Goal: Information Seeking & Learning: Learn about a topic

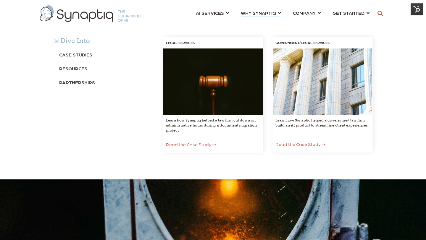
scroll to position [9, 0]
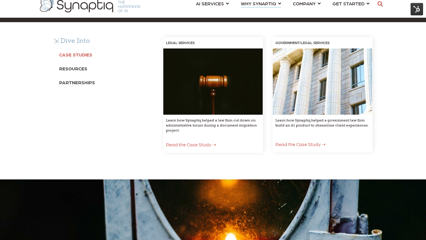
click at [73, 55] on b "Case Studies" at bounding box center [75, 55] width 33 height 6
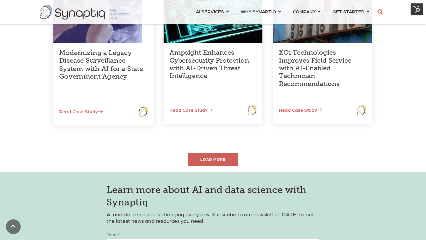
scroll to position [267, 0]
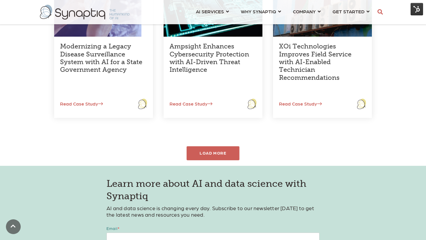
click at [202, 155] on div "LOAD MORE" at bounding box center [213, 153] width 53 height 14
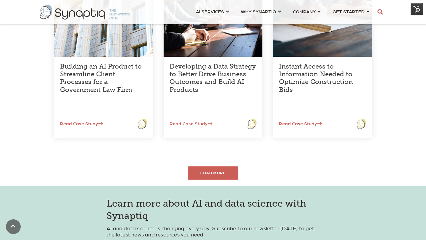
scroll to position [388, 0]
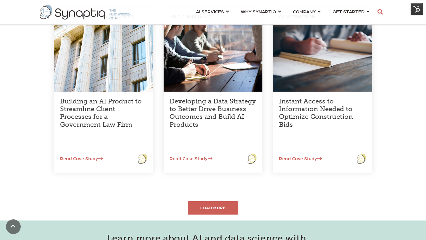
click at [203, 208] on div "LOAD MORE" at bounding box center [213, 208] width 53 height 14
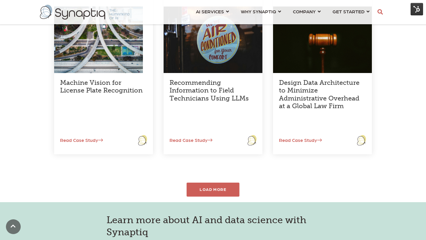
scroll to position [599, 0]
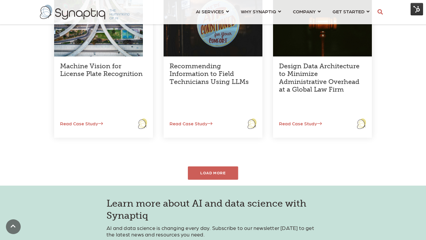
click at [224, 179] on div "LOAD MORE" at bounding box center [212, 172] width 337 height 13
click at [224, 172] on div "LOAD MORE" at bounding box center [213, 173] width 53 height 14
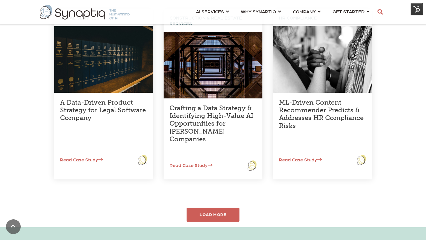
scroll to position [818, 0]
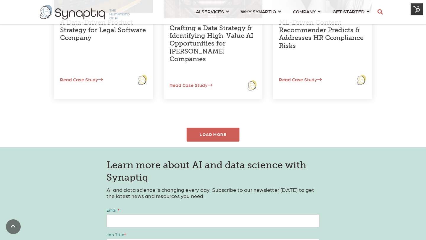
click at [221, 136] on div "LOAD MORE" at bounding box center [213, 135] width 53 height 14
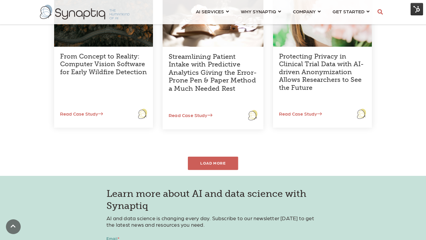
scroll to position [972, 0]
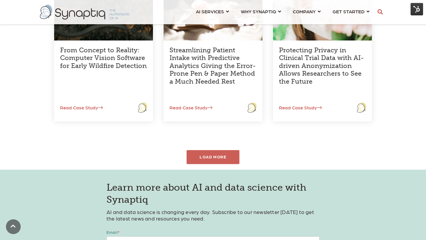
click at [216, 151] on div "LOAD MORE" at bounding box center [213, 157] width 53 height 14
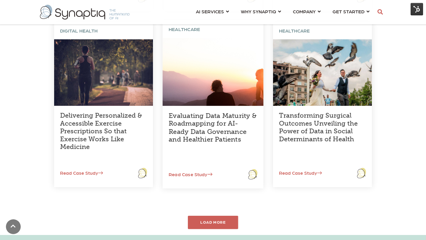
scroll to position [1081, 0]
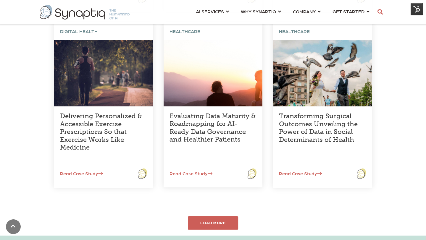
click at [222, 223] on div "LOAD MORE" at bounding box center [213, 223] width 53 height 14
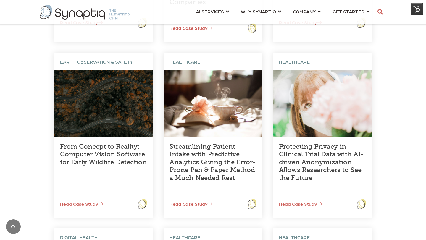
scroll to position [876, 0]
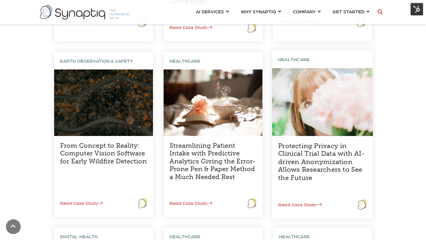
click at [323, 166] on link "Protecting Privacy in Clinical Trial Data with AI-driven Anonymization Allows R…" at bounding box center [321, 162] width 86 height 40
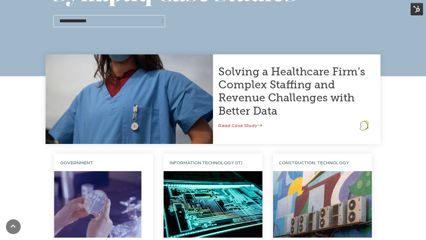
scroll to position [6, 0]
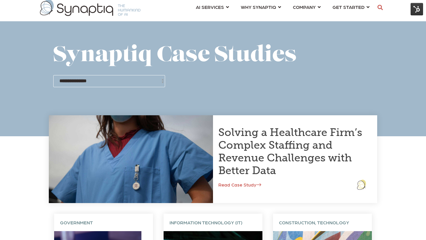
click at [124, 83] on select "**********" at bounding box center [109, 81] width 112 height 12
select select "**********"
click at [53, 75] on select "**********" at bounding box center [109, 81] width 112 height 12
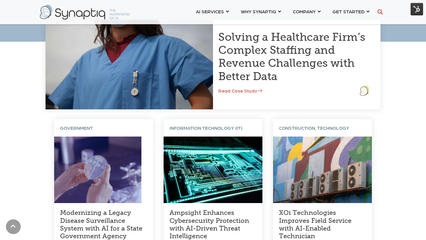
scroll to position [241, 0]
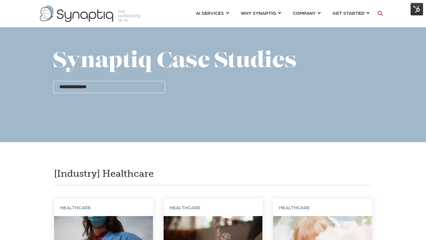
click at [123, 82] on select "**********" at bounding box center [109, 87] width 112 height 12
select select "**********"
click at [53, 81] on select "**********" at bounding box center [109, 87] width 112 height 12
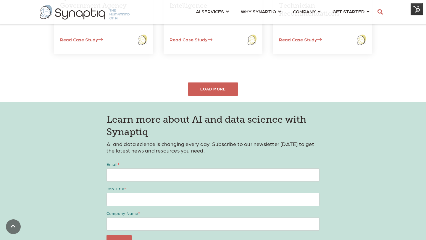
scroll to position [330, 0]
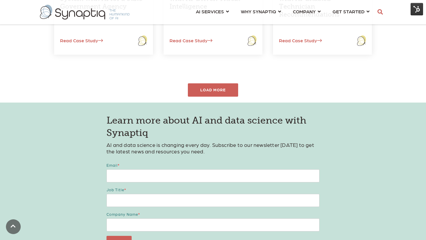
click at [224, 91] on div "LOAD MORE" at bounding box center [213, 90] width 53 height 14
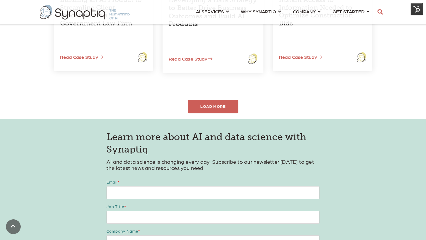
scroll to position [489, 0]
click at [216, 110] on div "LOAD MORE" at bounding box center [213, 107] width 53 height 14
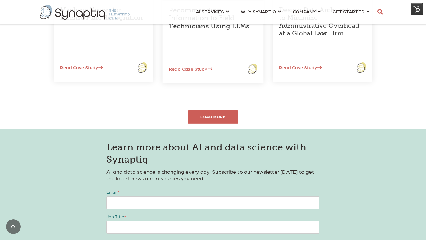
scroll to position [657, 0]
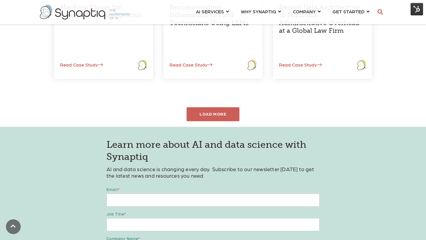
click at [226, 116] on div "LOAD MORE" at bounding box center [213, 114] width 53 height 14
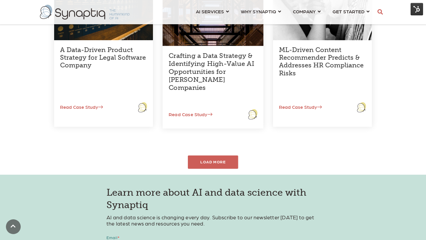
scroll to position [796, 0]
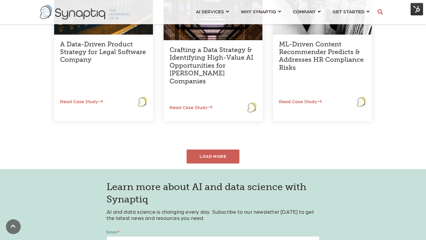
click at [237, 160] on div "LOAD MORE" at bounding box center [213, 157] width 53 height 14
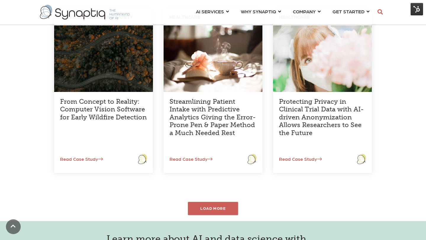
scroll to position [922, 0]
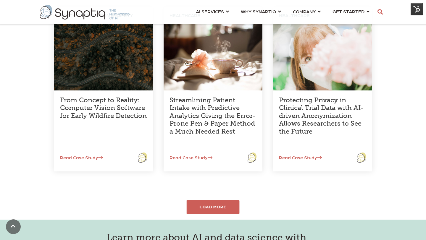
click at [216, 207] on div "LOAD MORE" at bounding box center [213, 207] width 53 height 14
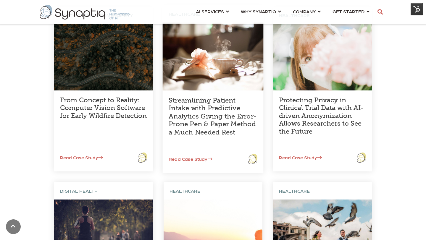
click at [208, 123] on link "Streamlining Patient Intake with Predictive Analytics Giving the Error-Prone Pe…" at bounding box center [213, 116] width 88 height 40
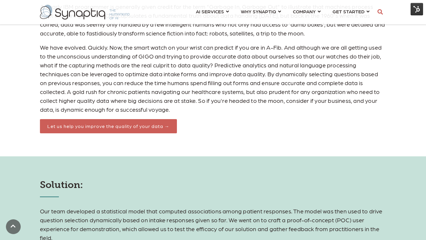
scroll to position [590, 0]
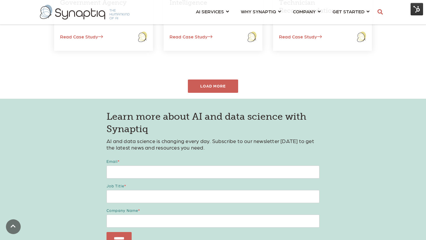
scroll to position [330, 0]
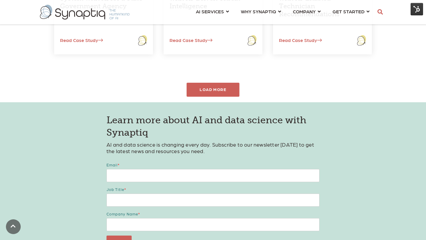
click at [214, 95] on div "LOAD MORE" at bounding box center [213, 90] width 53 height 14
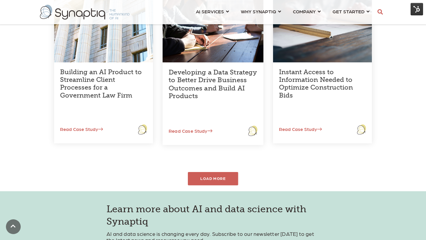
scroll to position [448, 0]
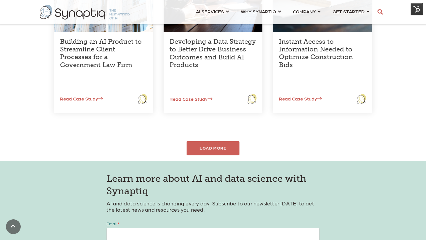
click at [210, 145] on div "LOAD MORE" at bounding box center [213, 148] width 53 height 14
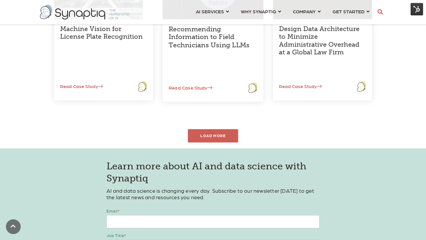
scroll to position [644, 0]
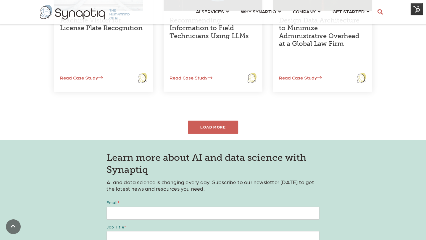
click at [226, 130] on div "LOAD MORE" at bounding box center [213, 127] width 53 height 14
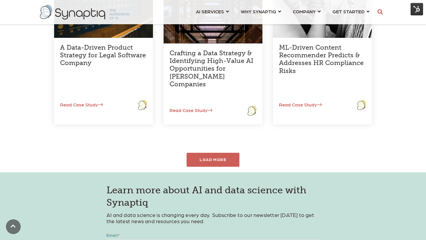
click at [232, 154] on div "LOAD MORE" at bounding box center [213, 160] width 53 height 14
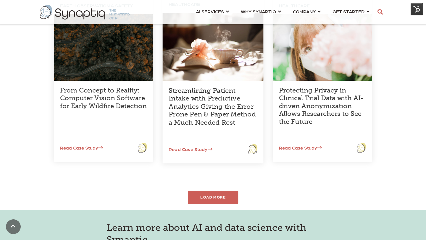
scroll to position [949, 0]
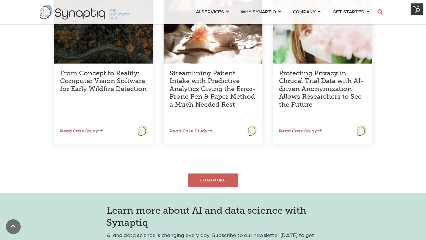
click at [225, 178] on div "LOAD MORE" at bounding box center [213, 180] width 53 height 14
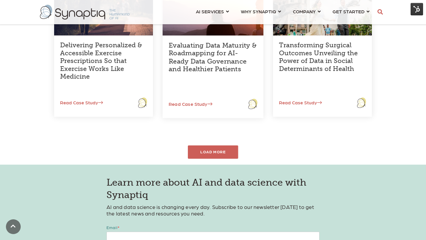
scroll to position [1165, 0]
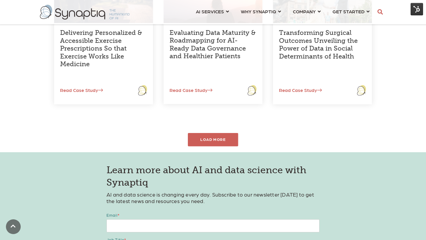
click at [216, 140] on div "LOAD MORE" at bounding box center [213, 140] width 53 height 14
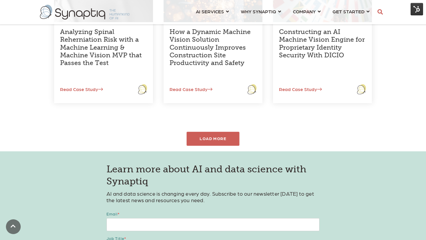
scroll to position [1347, 0]
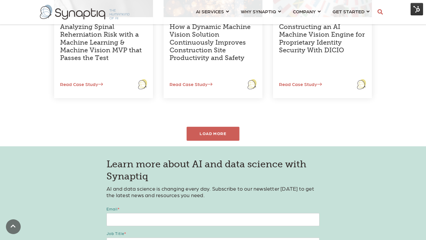
click at [215, 135] on div "LOAD MORE" at bounding box center [213, 134] width 53 height 14
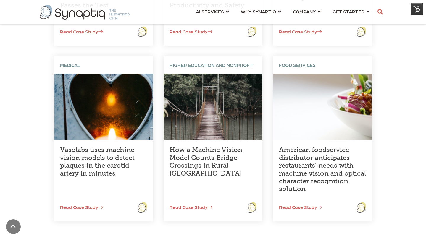
scroll to position [1399, 0]
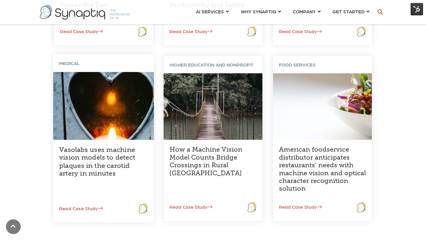
click at [110, 170] on link "Vasolabs uses machine vision models to detect plaques in the carotid artery in …" at bounding box center [97, 162] width 76 height 32
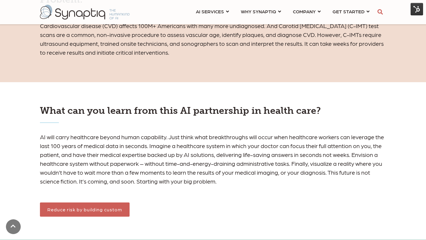
scroll to position [402, 0]
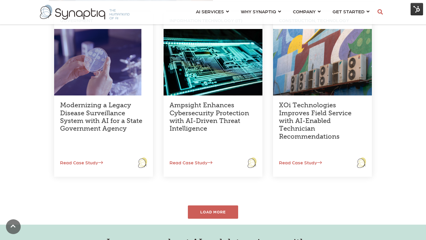
scroll to position [208, 0]
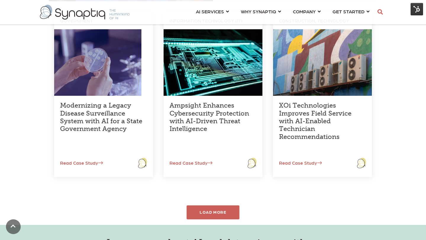
click at [229, 216] on div "LOAD MORE" at bounding box center [213, 212] width 53 height 14
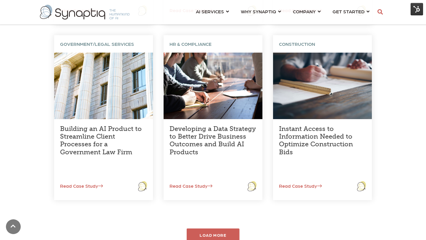
scroll to position [370, 0]
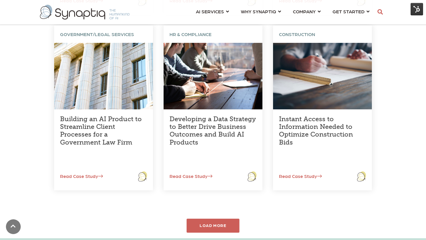
click at [229, 216] on div "Solving a Healthcare Firm’s Complex Staffing and Revenue Challenges with Better…" at bounding box center [213, 2] width 426 height 461
click at [227, 223] on div "LOAD MORE" at bounding box center [213, 226] width 53 height 14
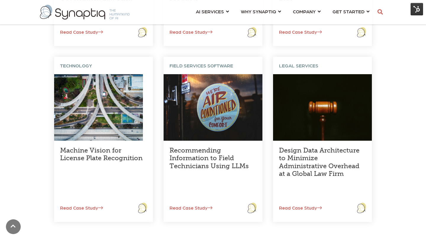
scroll to position [597, 0]
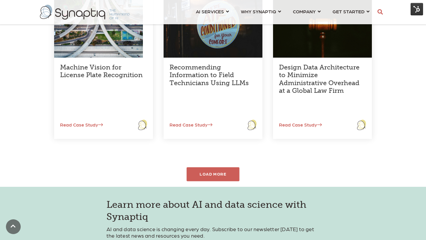
click at [214, 172] on div "LOAD MORE" at bounding box center [213, 174] width 53 height 14
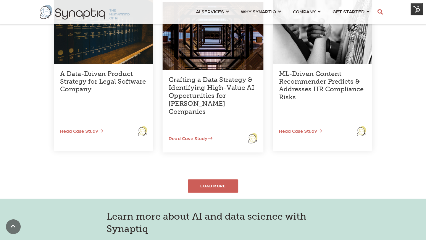
scroll to position [770, 0]
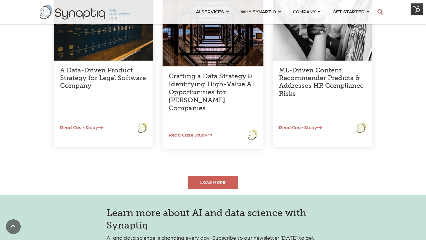
click at [217, 183] on div "LOAD MORE" at bounding box center [213, 182] width 50 height 13
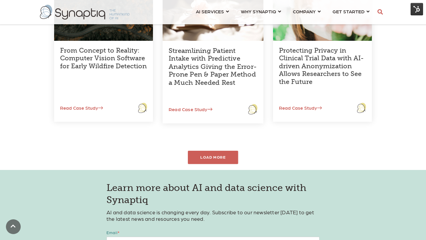
scroll to position [978, 0]
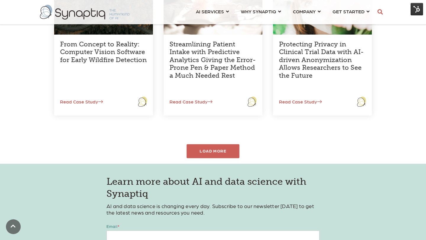
click at [216, 153] on div "LOAD MORE" at bounding box center [213, 151] width 53 height 14
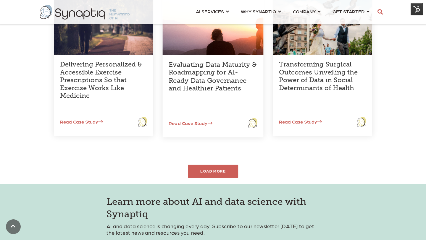
scroll to position [1133, 0]
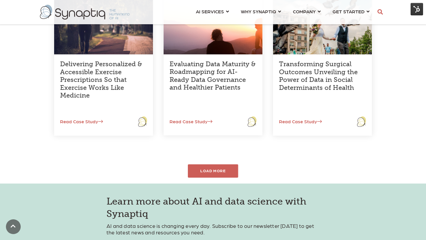
click at [208, 175] on div "LOAD MORE" at bounding box center [213, 171] width 53 height 14
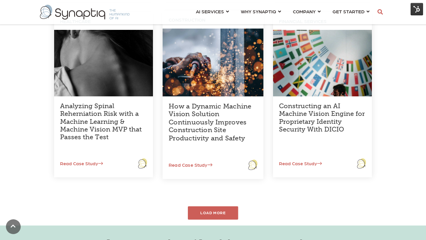
scroll to position [1299, 0]
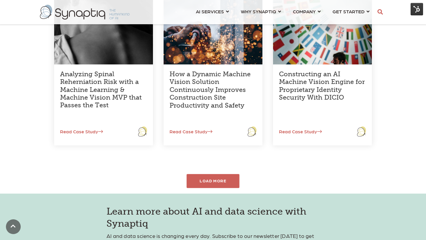
click at [227, 182] on div "LOAD MORE" at bounding box center [213, 181] width 53 height 14
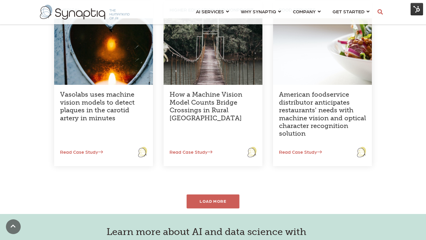
scroll to position [1464, 0]
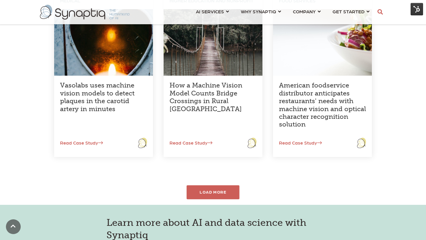
click at [221, 197] on div "LOAD MORE" at bounding box center [213, 192] width 53 height 14
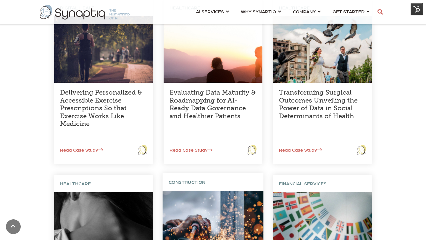
scroll to position [1098, 0]
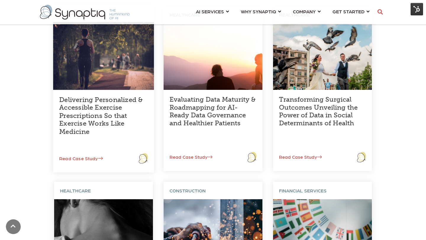
click at [111, 116] on link "Delivering Personalized & Accessible Exercise Prescriptions So that Exercise Wo…" at bounding box center [101, 116] width 84 height 40
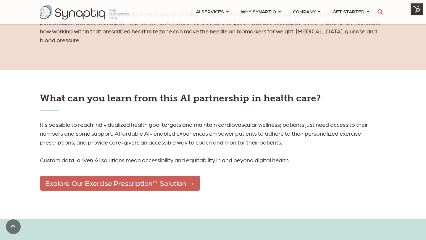
scroll to position [547, 0]
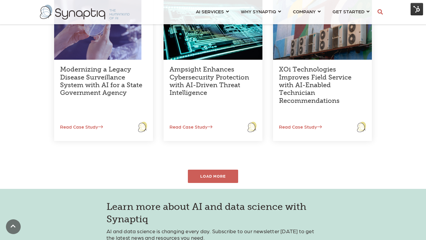
scroll to position [297, 0]
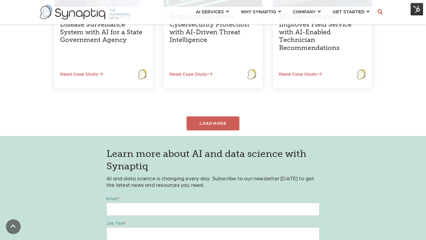
click at [223, 121] on div "LOAD MORE" at bounding box center [213, 123] width 53 height 14
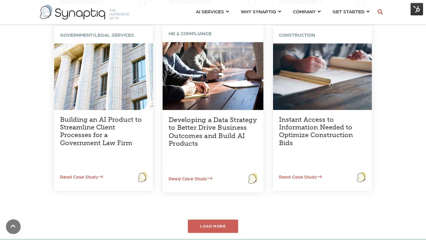
scroll to position [377, 0]
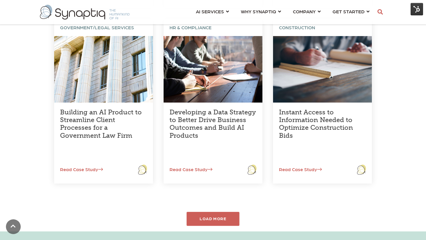
click at [210, 222] on div "LOAD MORE" at bounding box center [213, 219] width 53 height 14
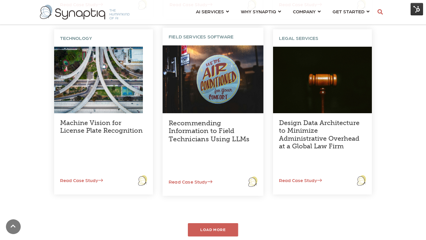
scroll to position [543, 0]
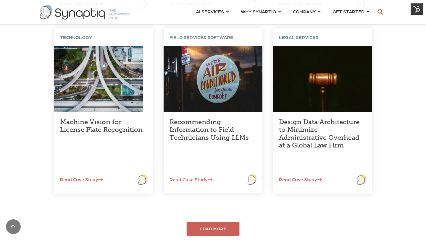
click at [213, 227] on div "LOAD MORE" at bounding box center [213, 229] width 53 height 14
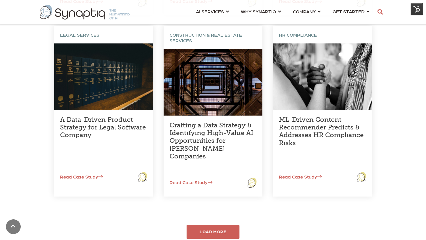
scroll to position [738, 0]
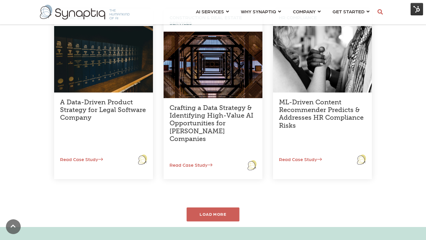
click at [213, 218] on div "LOAD MORE" at bounding box center [213, 215] width 53 height 14
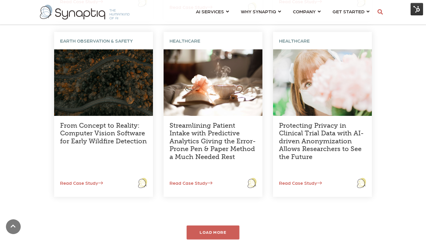
scroll to position [897, 0]
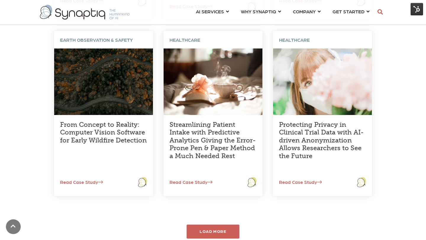
click at [211, 231] on div "LOAD MORE" at bounding box center [213, 232] width 53 height 14
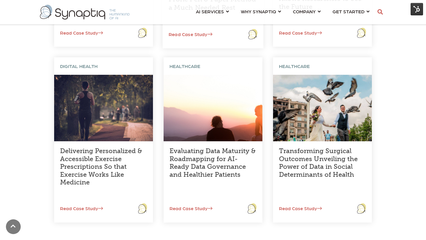
scroll to position [1047, 0]
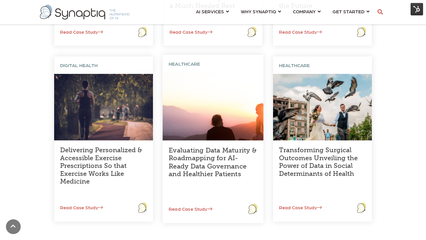
click at [202, 167] on link "Evaluating Data Maturity & Roadmapping for AI-Ready Data Governance and Healthi…" at bounding box center [213, 162] width 88 height 32
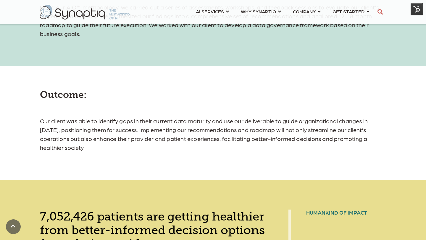
scroll to position [547, 0]
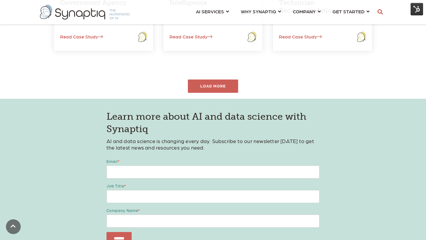
scroll to position [334, 0]
click at [210, 87] on div "LOAD MORE" at bounding box center [213, 87] width 53 height 14
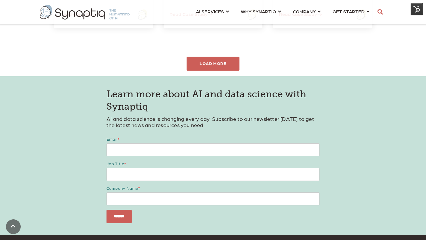
click at [210, 63] on div "LOAD MORE" at bounding box center [213, 64] width 53 height 14
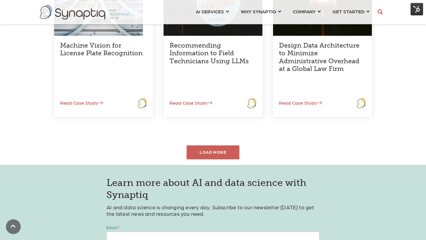
click at [206, 153] on div "LOAD MORE" at bounding box center [213, 152] width 53 height 14
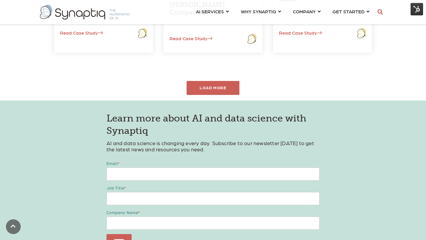
scroll to position [869, 0]
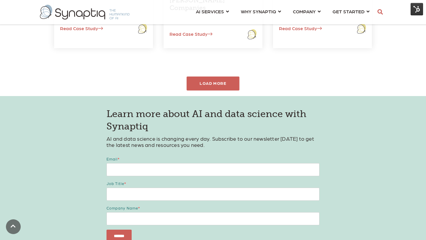
click at [210, 82] on div "LOAD MORE" at bounding box center [213, 84] width 53 height 14
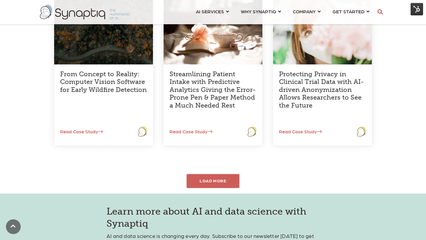
click at [205, 182] on div "LOAD MORE" at bounding box center [213, 181] width 53 height 14
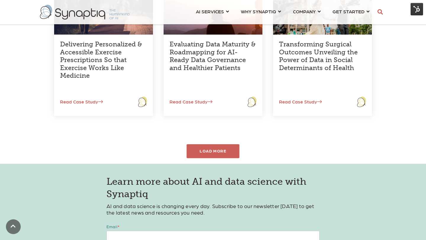
click at [211, 149] on div "LOAD MORE" at bounding box center [213, 151] width 53 height 14
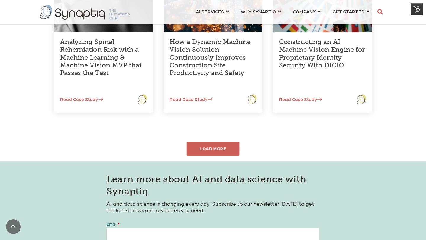
scroll to position [1334, 0]
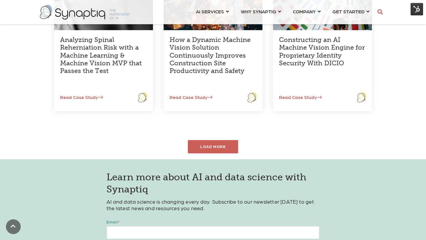
click at [209, 148] on div "LOAD MORE" at bounding box center [213, 147] width 53 height 14
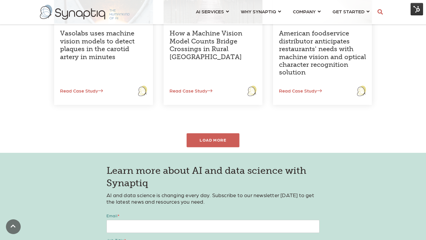
click at [211, 136] on div "LOAD MORE" at bounding box center [213, 140] width 53 height 14
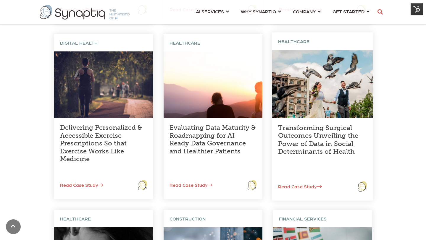
scroll to position [1015, 0]
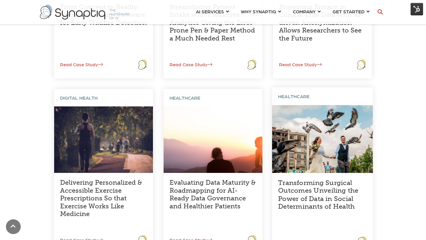
click at [314, 175] on div "Transforming Surgical Outcomes Unveiling the Power of Data in Social Determinan…" at bounding box center [322, 204] width 101 height 63
click at [311, 186] on link "Transforming Surgical Outcomes Unveiling the Power of Data in Social Determinan…" at bounding box center [318, 195] width 80 height 32
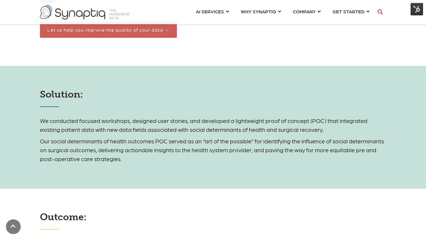
scroll to position [627, 0]
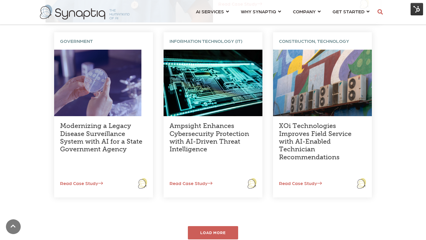
scroll to position [226, 0]
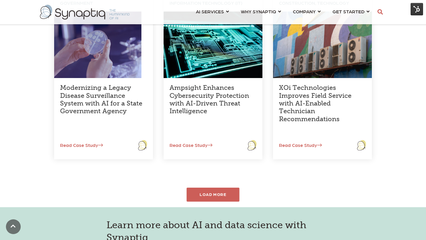
click at [210, 201] on div "LOAD MORE" at bounding box center [213, 195] width 53 height 14
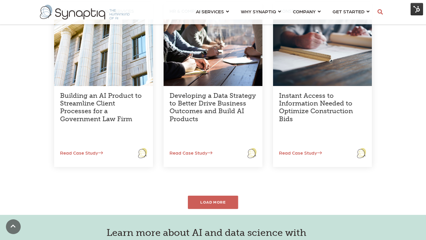
scroll to position [417, 0]
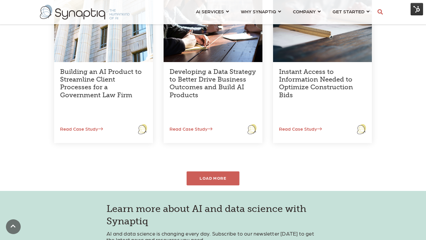
click at [235, 173] on div "LOAD MORE" at bounding box center [213, 178] width 53 height 14
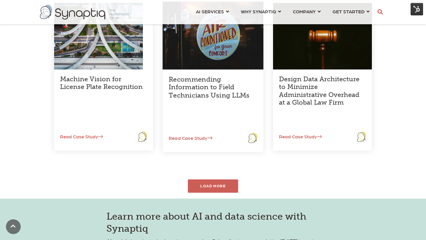
scroll to position [647, 0]
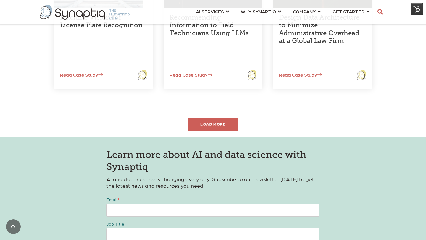
click at [229, 127] on div "LOAD MORE" at bounding box center [213, 124] width 53 height 14
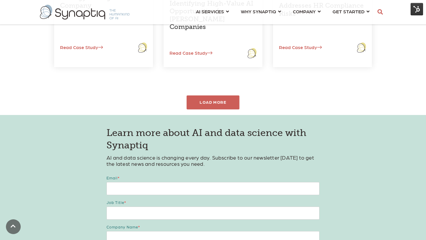
scroll to position [851, 0]
click at [229, 103] on div "LOAD MORE" at bounding box center [213, 102] width 53 height 14
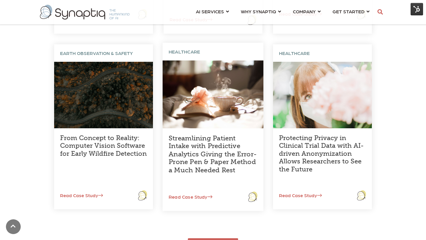
scroll to position [884, 0]
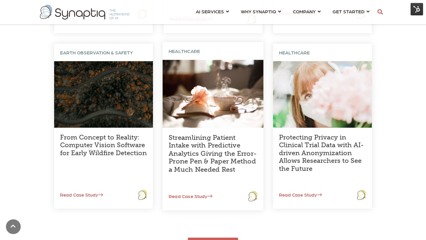
click at [223, 142] on link "Streamlining Patient Intake with Predictive Analytics Giving the Error-Prone Pe…" at bounding box center [213, 153] width 88 height 40
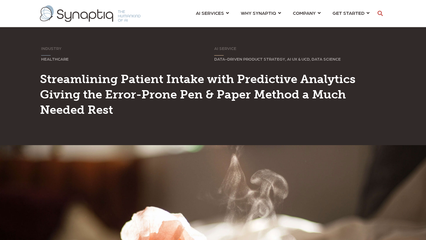
scroll to position [0, 3]
